Goal: Task Accomplishment & Management: Manage account settings

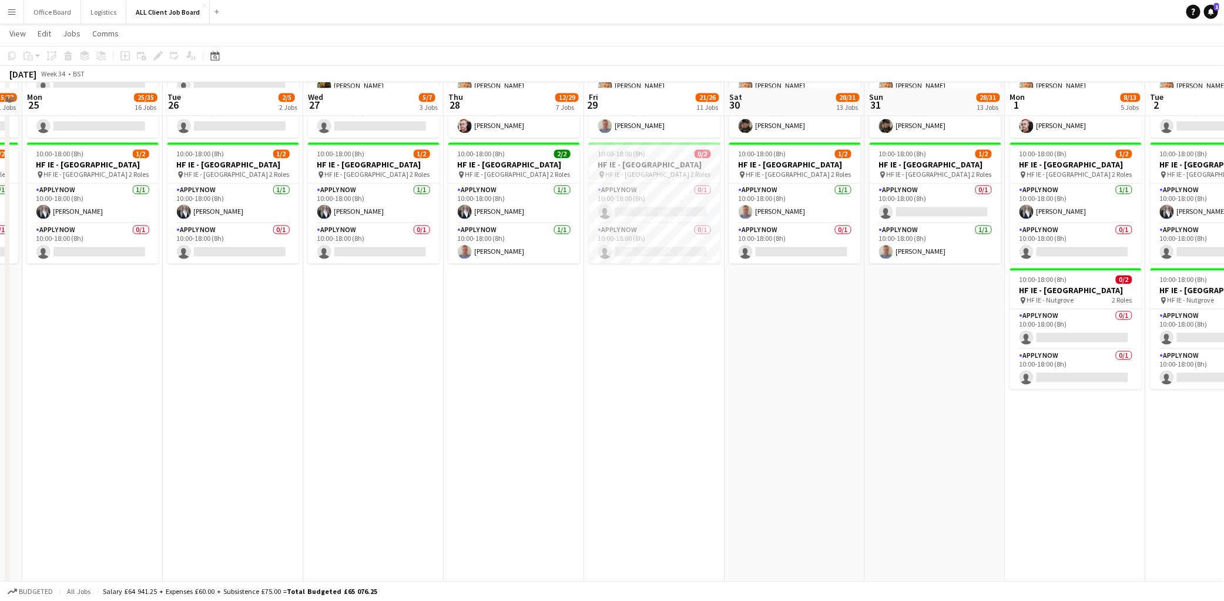
scroll to position [3718, 0]
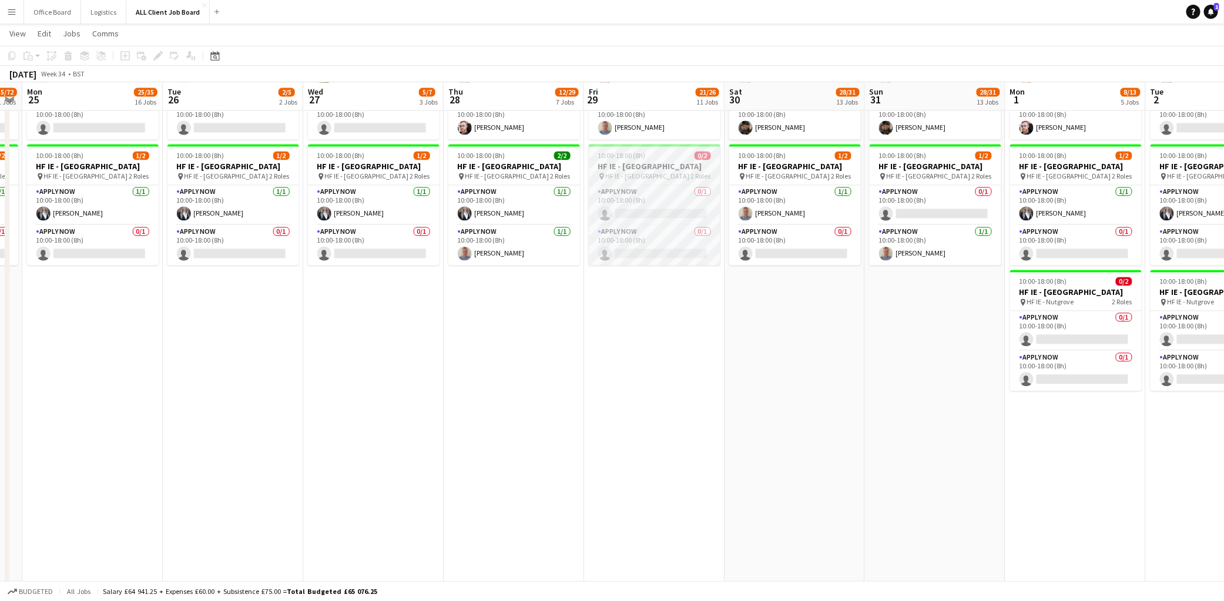
click at [658, 172] on h3 "HF IE - [GEOGRAPHIC_DATA]" at bounding box center [655, 166] width 132 height 11
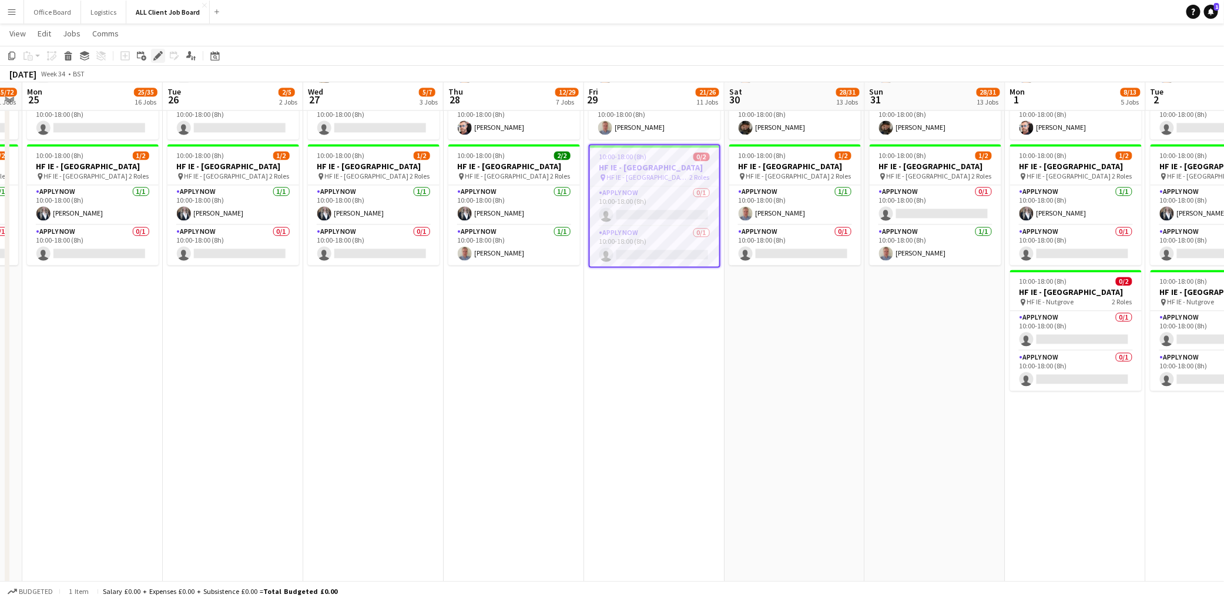
click at [154, 55] on icon "Edit" at bounding box center [157, 55] width 9 height 9
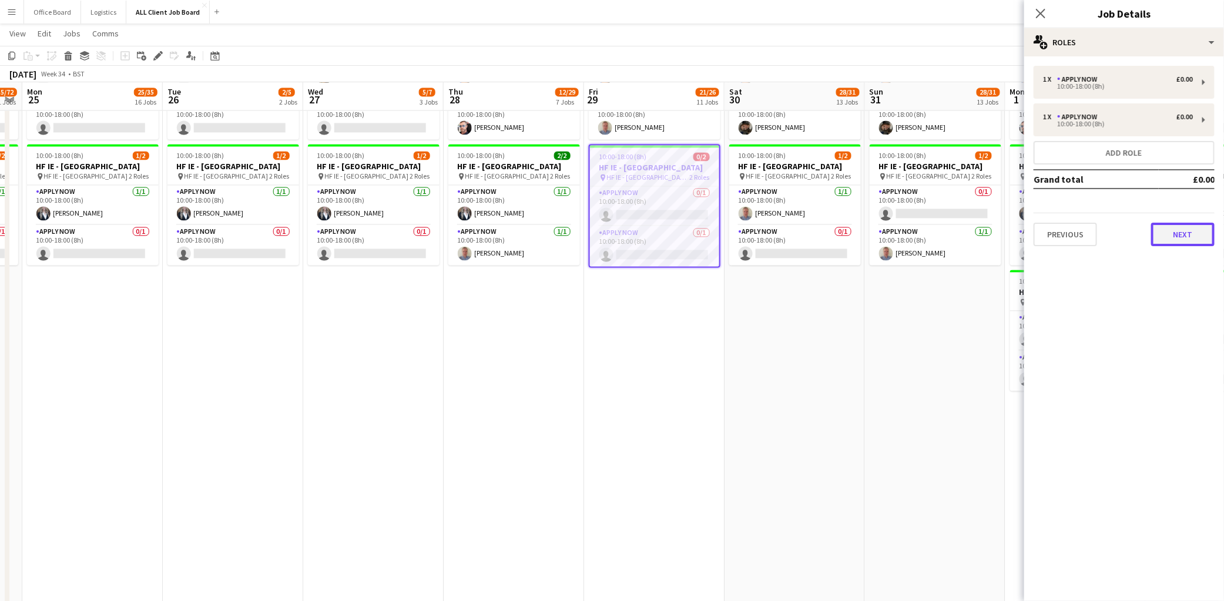
click at [1191, 235] on button "Next" at bounding box center [1182, 234] width 63 height 23
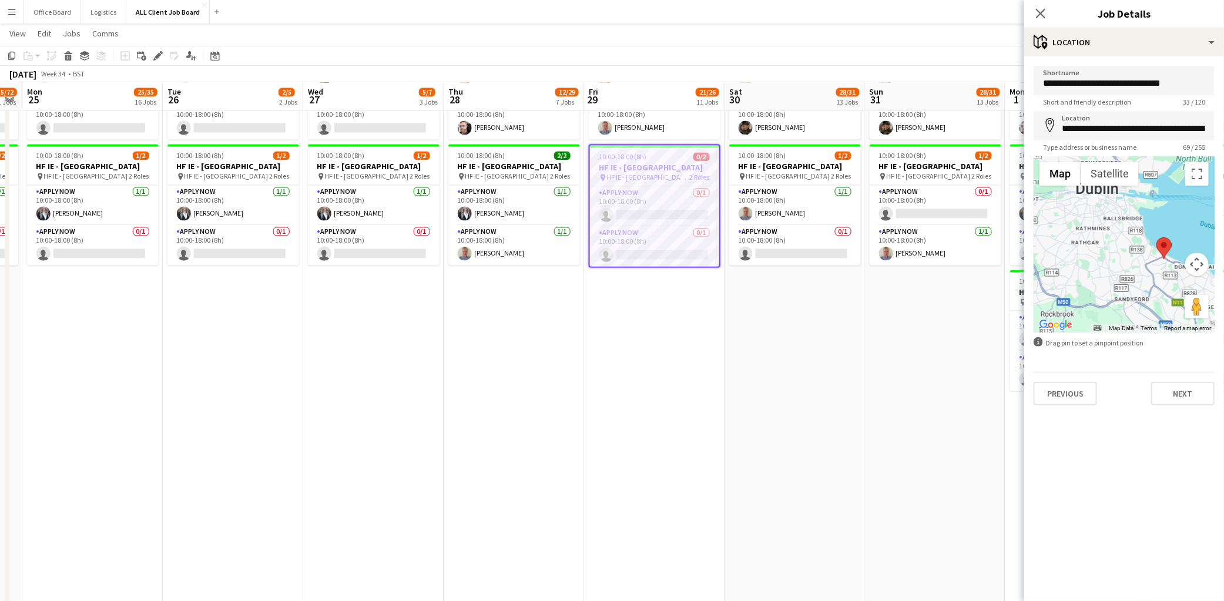
drag, startPoint x: 1089, startPoint y: 266, endPoint x: 1093, endPoint y: 291, distance: 25.6
click at [1093, 293] on div at bounding box center [1123, 244] width 181 height 176
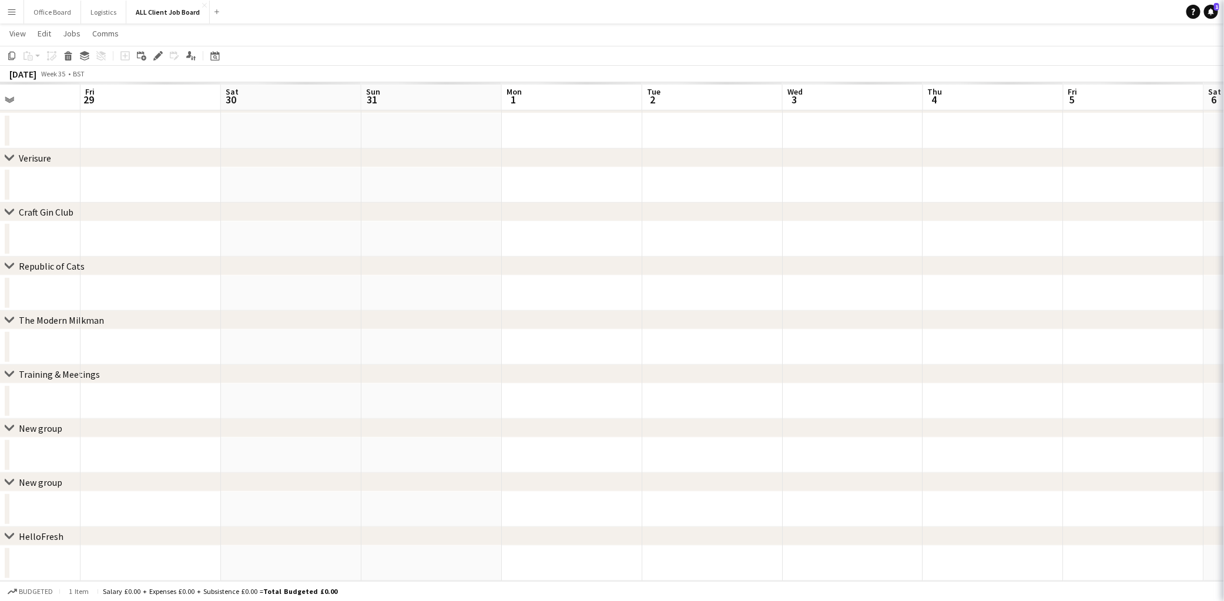
scroll to position [3632, 0]
